Goal: Feedback & Contribution: Contribute content

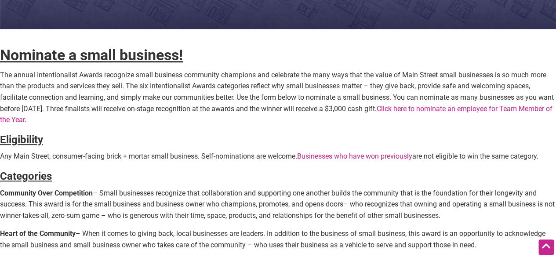
scroll to position [210, 0]
click at [455, 109] on link "Click here to nominate an employee for Team Member of the Year" at bounding box center [276, 115] width 553 height 20
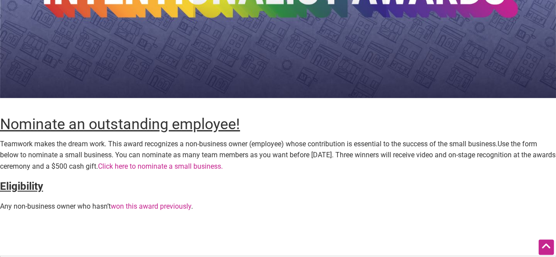
scroll to position [149, 0]
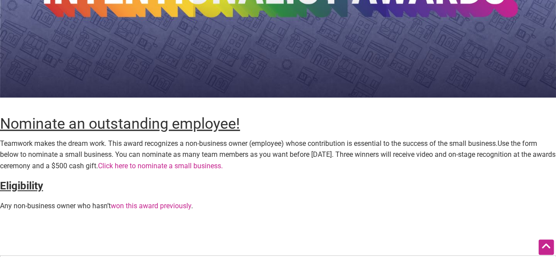
click at [223, 165] on link "Click here to nominate a small business." at bounding box center [160, 166] width 125 height 8
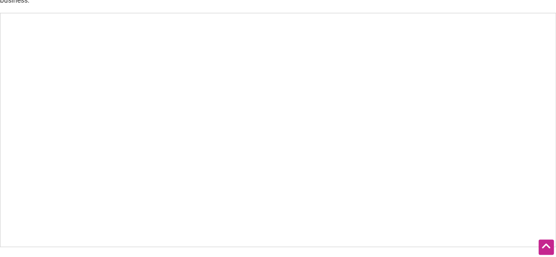
scroll to position [574, 0]
